Goal: Entertainment & Leisure: Consume media (video, audio)

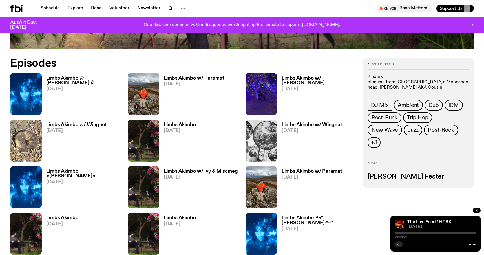
scroll to position [291, 0]
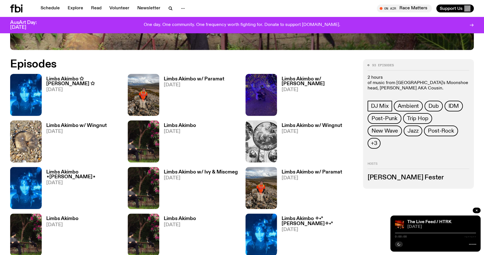
click at [79, 96] on link "Limbs Akimbo ✩ [PERSON_NAME] ✩ [DATE]" at bounding box center [81, 96] width 79 height 39
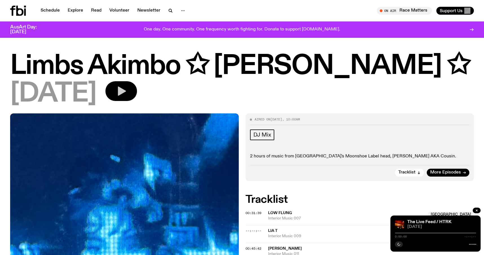
click at [125, 92] on icon "button" at bounding box center [122, 91] width 8 height 9
click at [124, 88] on icon "button" at bounding box center [121, 90] width 11 height 11
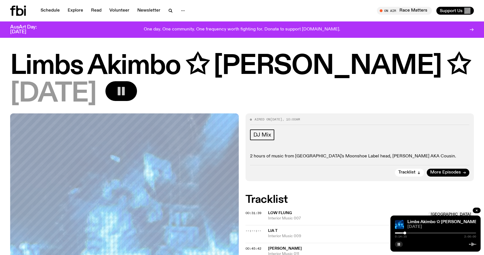
drag, startPoint x: 405, startPoint y: 234, endPoint x: 348, endPoint y: 234, distance: 57.0
click at [283, 94] on div "[DATE]" at bounding box center [242, 93] width 464 height 25
click at [397, 234] on div at bounding box center [396, 233] width 3 height 3
click at [306, 91] on div "[DATE]" at bounding box center [242, 93] width 464 height 25
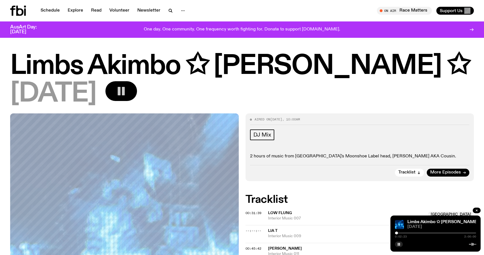
click at [288, 71] on h1 "Limbs Akimbo ✩ [PERSON_NAME] ✩" at bounding box center [242, 66] width 464 height 25
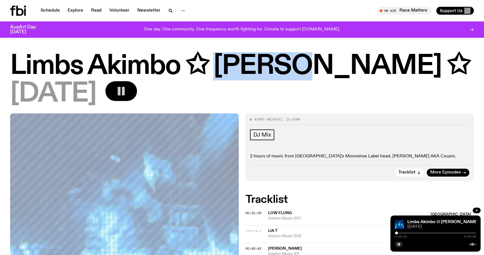
click at [288, 71] on h1 "Limbs Akimbo ✩ [PERSON_NAME] ✩" at bounding box center [242, 66] width 464 height 25
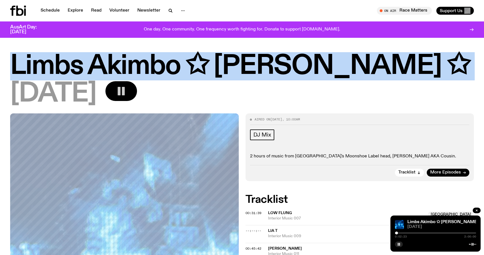
click at [288, 71] on h1 "Limbs Akimbo ✩ [PERSON_NAME] ✩" at bounding box center [242, 66] width 464 height 25
